Goal: Information Seeking & Learning: Compare options

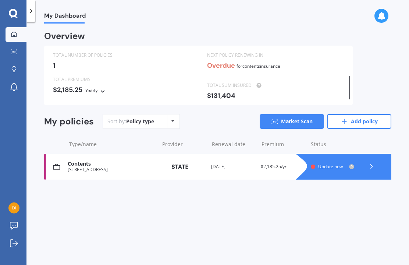
click at [33, 12] on icon at bounding box center [30, 10] width 7 height 7
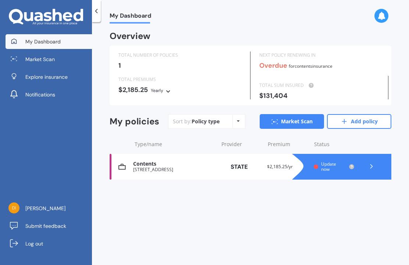
click at [51, 59] on span "Market Scan" at bounding box center [39, 59] width 29 height 7
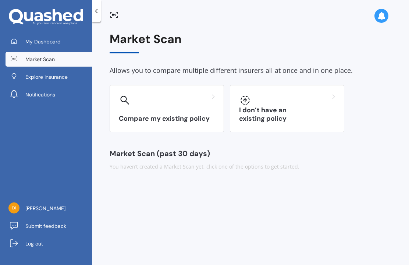
click at [165, 113] on div "Compare my existing policy" at bounding box center [167, 108] width 114 height 47
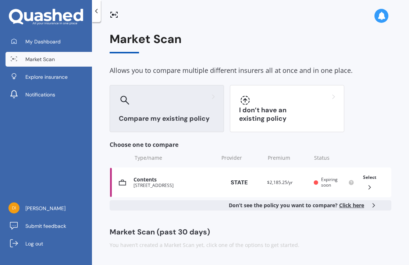
click at [354, 206] on span "Click here" at bounding box center [351, 205] width 25 height 7
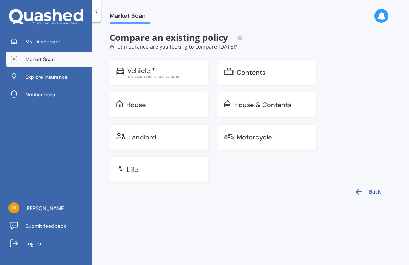
click at [185, 74] on div "Excludes commercial vehicles" at bounding box center [164, 76] width 75 height 4
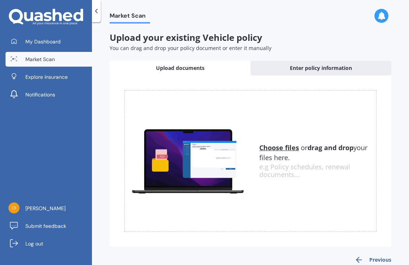
click at [343, 67] on span "Enter policy information" at bounding box center [321, 67] width 62 height 7
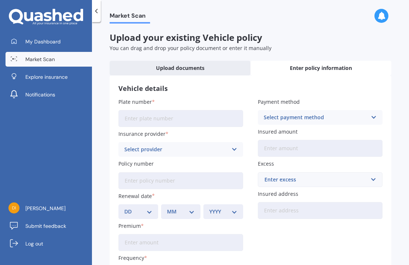
click at [141, 118] on input "Plate number" at bounding box center [180, 118] width 125 height 17
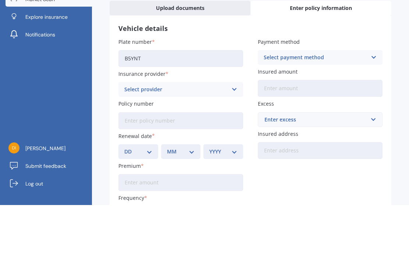
type input "B5YNT"
click at [235, 145] on icon at bounding box center [234, 149] width 6 height 8
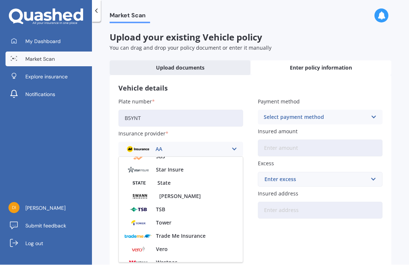
scroll to position [297, 0]
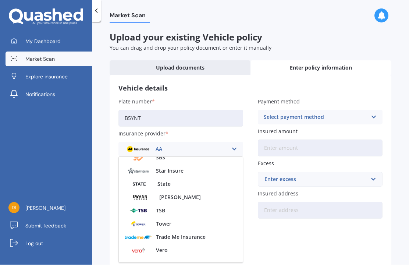
click at [176, 178] on div "State" at bounding box center [181, 184] width 124 height 13
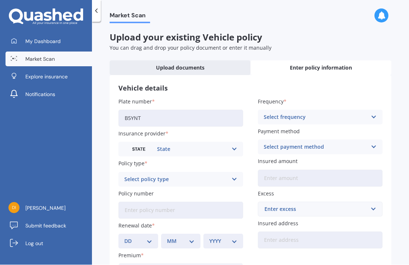
click at [233, 176] on icon at bounding box center [234, 180] width 6 height 8
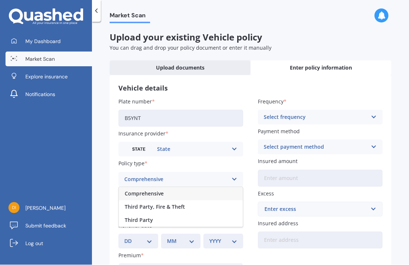
click at [215, 187] on div "Comprehensive" at bounding box center [181, 193] width 124 height 13
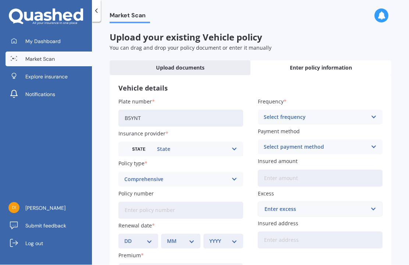
click at [200, 202] on input "Policy number" at bounding box center [180, 210] width 125 height 17
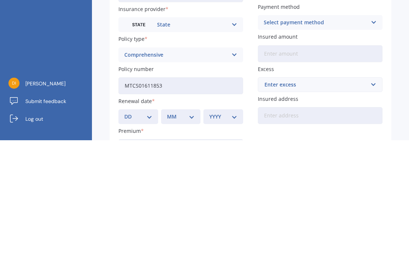
type input "MTCS01611853"
click at [149, 237] on select "DD 01 02 03 04 05 06 07 08 09 10 11 12 13 14 15 16 17 18 19 20 21 22 23 24 25 2…" at bounding box center [138, 241] width 28 height 8
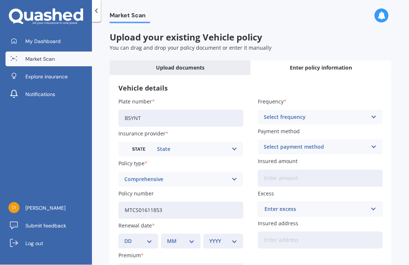
select select "14"
click at [192, 237] on select "MM 01 02 03 04 05 06 07 08 09 10 11 12" at bounding box center [181, 241] width 28 height 8
select select "10"
click at [236, 237] on select "YYYY 2027 2026 2025 2024 2023 2022 2021 2020 2019 2018 2017 2016 2015 2014 2013…" at bounding box center [223, 241] width 28 height 8
select select "2025"
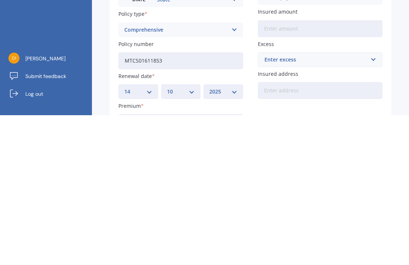
scroll to position [25, 0]
type input "$407.39"
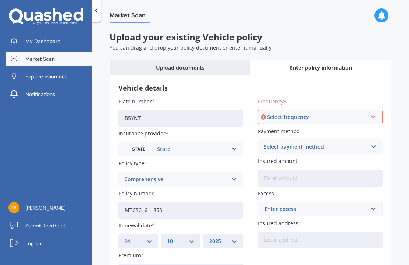
click at [371, 113] on icon at bounding box center [373, 117] width 6 height 8
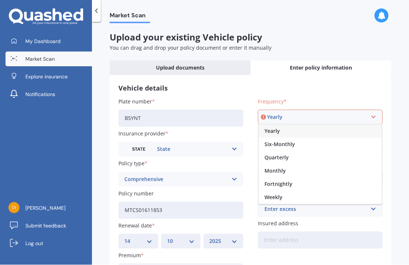
click at [298, 125] on div "Yearly" at bounding box center [320, 131] width 123 height 13
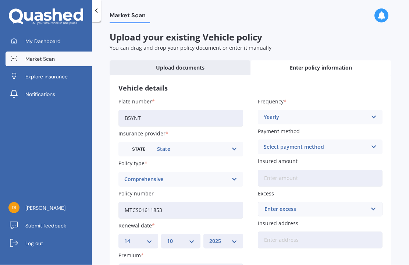
click at [375, 143] on icon at bounding box center [374, 147] width 6 height 8
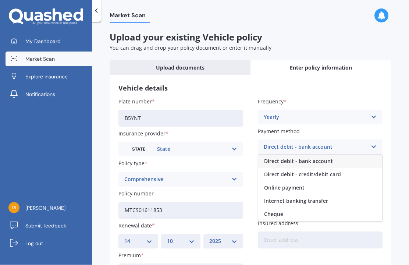
click at [304, 185] on span "Online payment" at bounding box center [284, 187] width 40 height 5
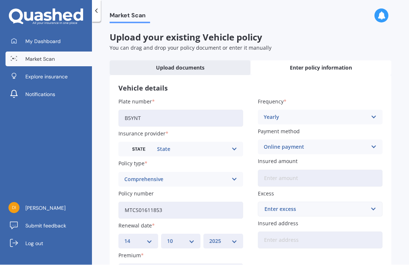
click at [352, 170] on input "Insured amount" at bounding box center [320, 178] width 125 height 17
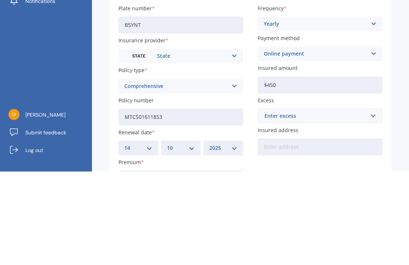
type input "$4,500"
click at [370, 202] on input "text" at bounding box center [318, 209] width 118 height 14
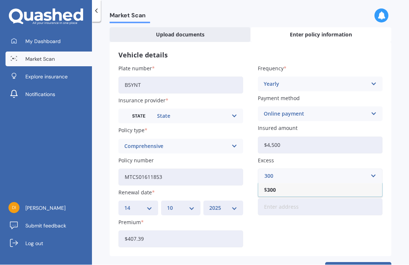
scroll to position [32, 0]
type input "300"
click at [288, 199] on input "Insured address" at bounding box center [320, 207] width 125 height 17
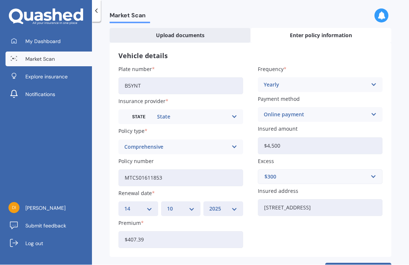
type input "[STREET_ADDRESS]"
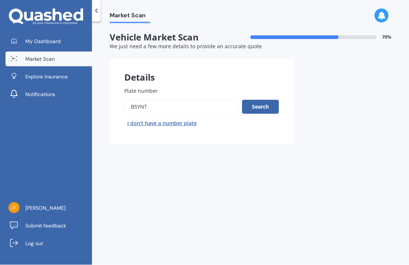
click at [263, 100] on button "Search" at bounding box center [260, 107] width 37 height 14
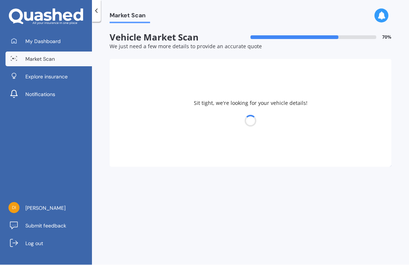
select select "05"
select select "12"
select select "1957"
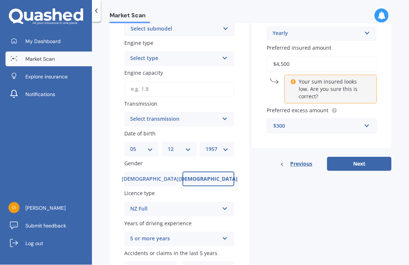
scroll to position [212, 0]
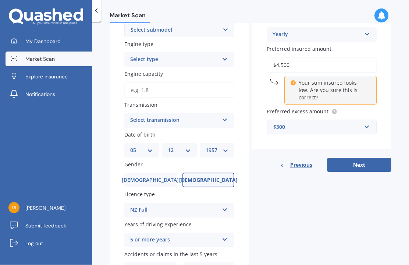
click at [146, 177] on span "[DEMOGRAPHIC_DATA]" at bounding box center [150, 180] width 57 height 6
click at [0, 0] on input "[DEMOGRAPHIC_DATA]" at bounding box center [0, 0] width 0 height 0
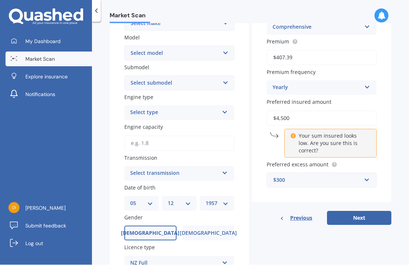
scroll to position [156, 0]
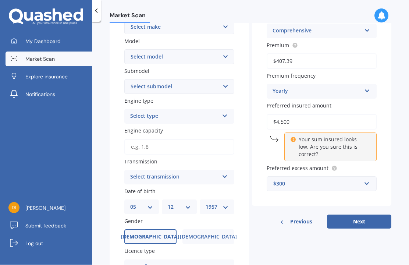
click at [148, 203] on select "DD 01 02 03 04 05 06 07 08 09 10 11 12 13 14 15 16 17 18 19 20 21 22 23 24 25 2…" at bounding box center [141, 207] width 23 height 8
select select "06"
click at [187, 203] on select "MM 01 02 03 04 05 06 07 08 09 10 11 12" at bounding box center [179, 207] width 23 height 8
select select "10"
click at [225, 203] on select "YYYY 2025 2024 2023 2022 2021 2020 2019 2018 2017 2016 2015 2014 2013 2012 2011…" at bounding box center [217, 207] width 23 height 8
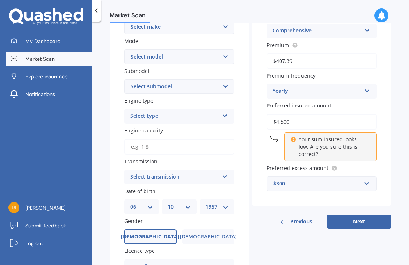
select select "1962"
click at [226, 50] on select "Select model" at bounding box center [179, 57] width 110 height 15
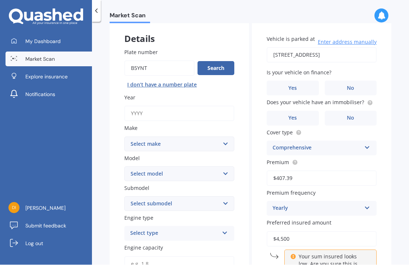
scroll to position [38, 0]
click at [170, 61] on input "Plate number" at bounding box center [159, 68] width 70 height 15
click at [143, 106] on input "Year" at bounding box center [179, 113] width 110 height 15
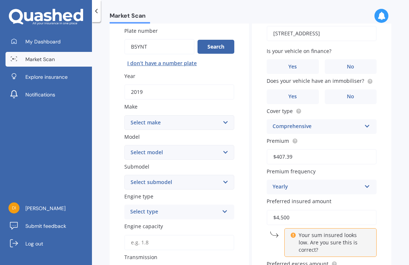
scroll to position [72, 0]
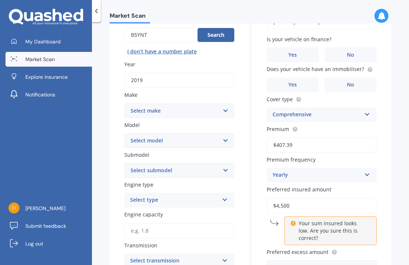
type input "2019"
click at [135, 103] on select "Select make AC ALFA ROMEO ASTON MARTIN AUDI AUSTIN BEDFORD Bentley BMW BYD CADI…" at bounding box center [179, 110] width 110 height 15
select select "HONDA"
click at [221, 133] on select "Select model Accord Acty Acura Airwave Ascot Avancier Beat Capa City Civic Conc…" at bounding box center [179, 140] width 110 height 15
click at [223, 163] on select "Select submodel" at bounding box center [179, 170] width 110 height 15
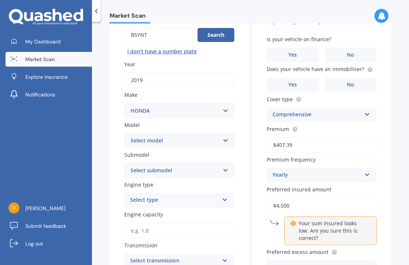
click at [224, 196] on icon at bounding box center [225, 198] width 6 height 5
click at [156, 208] on div "Petrol" at bounding box center [179, 214] width 109 height 13
click at [186, 223] on input "Engine capacity" at bounding box center [179, 230] width 110 height 15
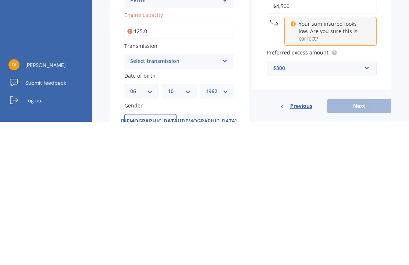
scroll to position [129, 0]
type input "125.0"
click at [223, 196] on div "Select transmission Auto Manual Other" at bounding box center [179, 203] width 110 height 15
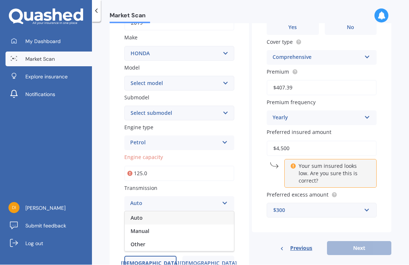
click at [185, 225] on div "Manual" at bounding box center [179, 231] width 109 height 13
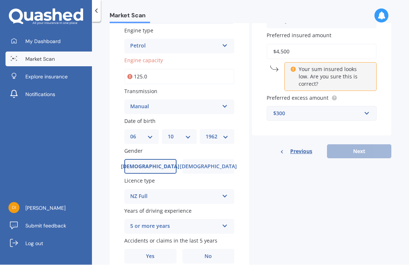
scroll to position [225, 0]
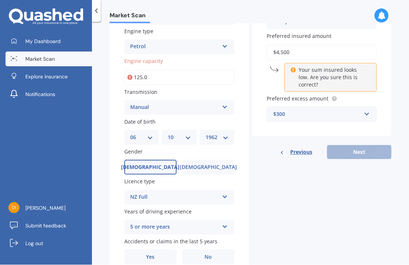
click at [221, 250] on label "No" at bounding box center [208, 257] width 52 height 15
click at [0, 0] on input "No" at bounding box center [0, 0] width 0 height 0
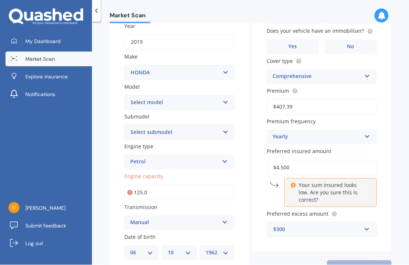
scroll to position [110, 0]
click at [355, 261] on div "Previous Next" at bounding box center [321, 268] width 139 height 14
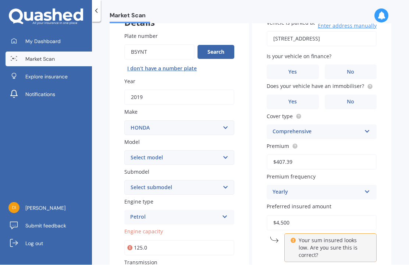
scroll to position [54, 0]
click at [172, 63] on button "I don’t have a number plate" at bounding box center [161, 69] width 75 height 12
select select
click at [137, 45] on input "Plate number" at bounding box center [159, 52] width 70 height 15
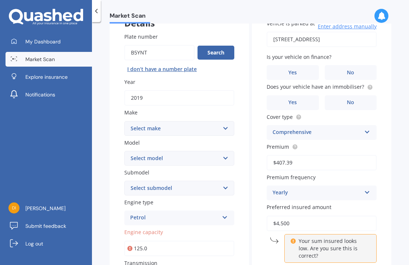
type input "B5YNT"
click at [220, 46] on button "Search" at bounding box center [216, 53] width 37 height 14
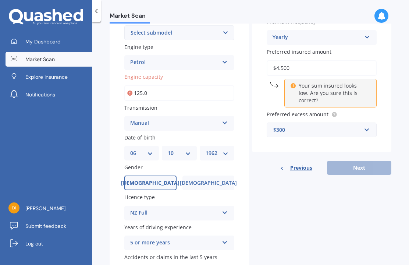
scroll to position [210, 0]
click at [373, 160] on div "Previous Next" at bounding box center [321, 167] width 139 height 14
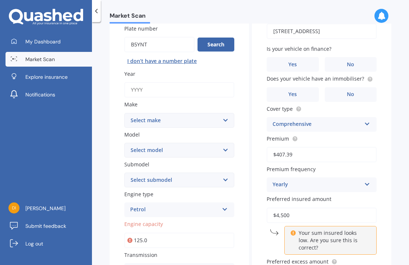
scroll to position [63, 0]
click at [226, 172] on select "Select submodel" at bounding box center [179, 179] width 110 height 15
click at [223, 113] on select "Select make AC ALFA ROMEO ASTON MARTIN AUDI AUSTIN BEDFORD Bentley BMW BYD CADI…" at bounding box center [179, 120] width 110 height 15
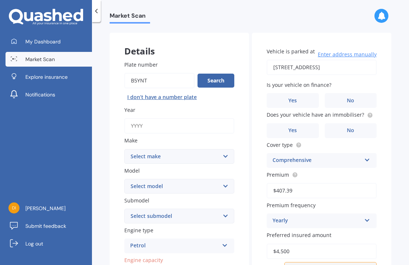
scroll to position [33, 0]
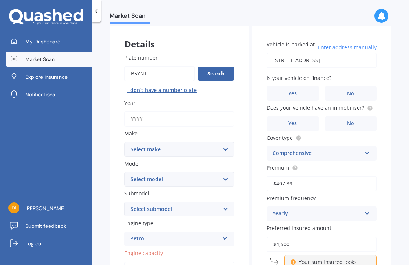
click at [355, 86] on label "No" at bounding box center [351, 93] width 52 height 15
click at [0, 0] on input "No" at bounding box center [0, 0] width 0 height 0
click at [355, 116] on label "No" at bounding box center [351, 123] width 52 height 15
click at [0, 0] on input "No" at bounding box center [0, 0] width 0 height 0
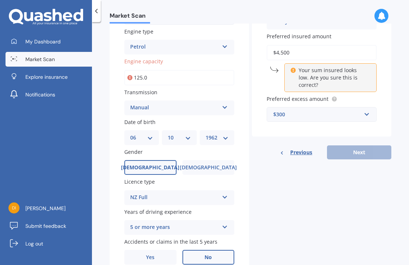
scroll to position [225, 0]
click at [297, 147] on span "Previous" at bounding box center [301, 152] width 22 height 11
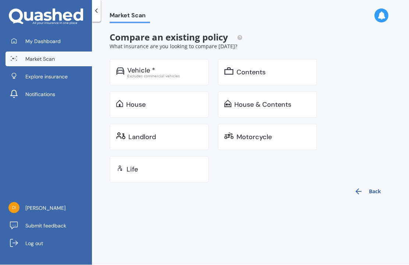
click at [296, 134] on div "Motorcycle" at bounding box center [274, 137] width 74 height 7
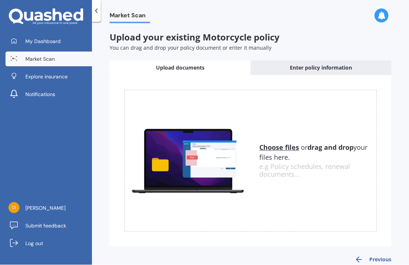
click at [329, 64] on span "Enter policy information" at bounding box center [321, 67] width 62 height 7
